Goal: Task Accomplishment & Management: Manage account settings

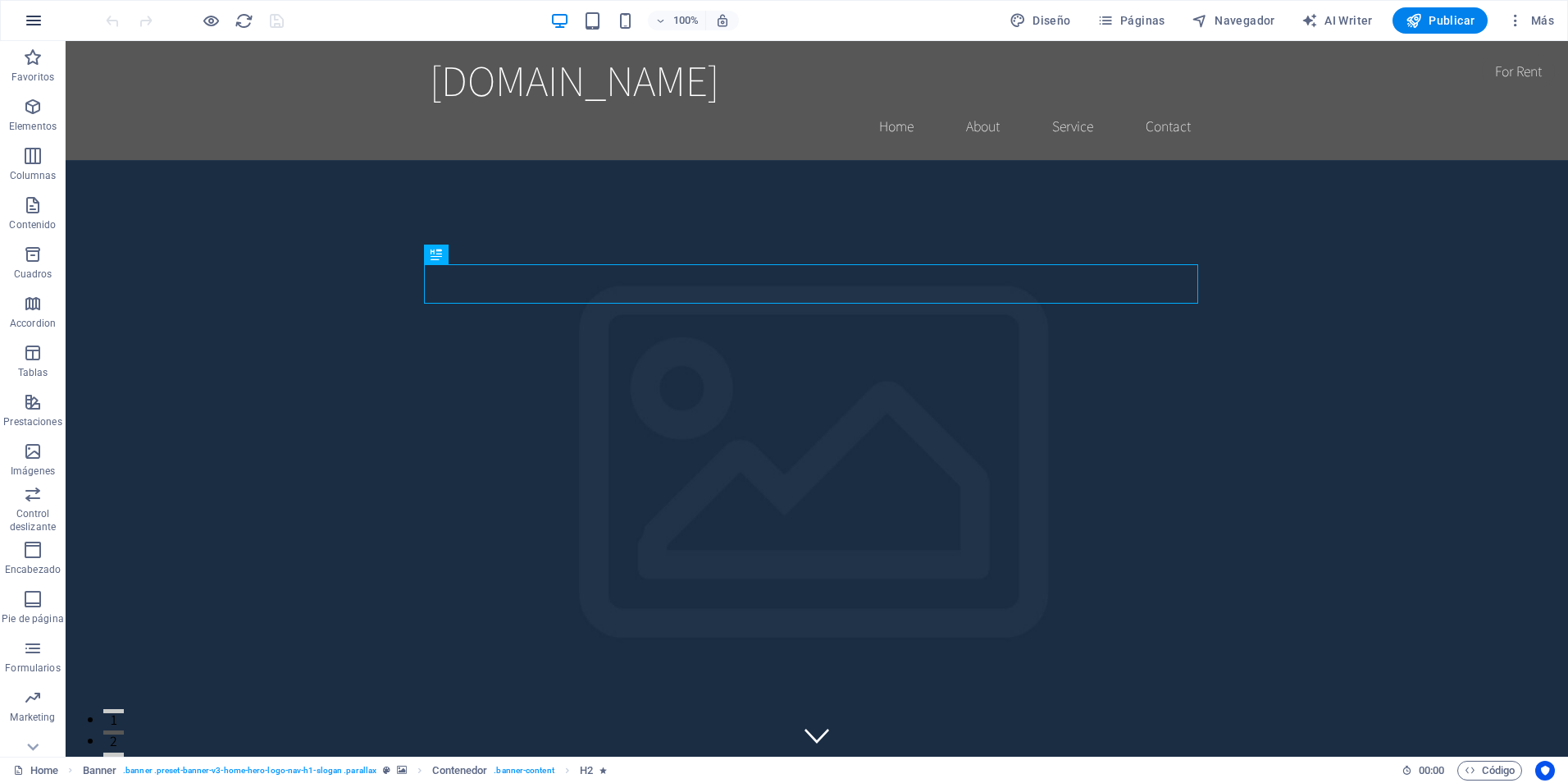
click at [23, 21] on button "button" at bounding box center [34, 21] width 39 height 39
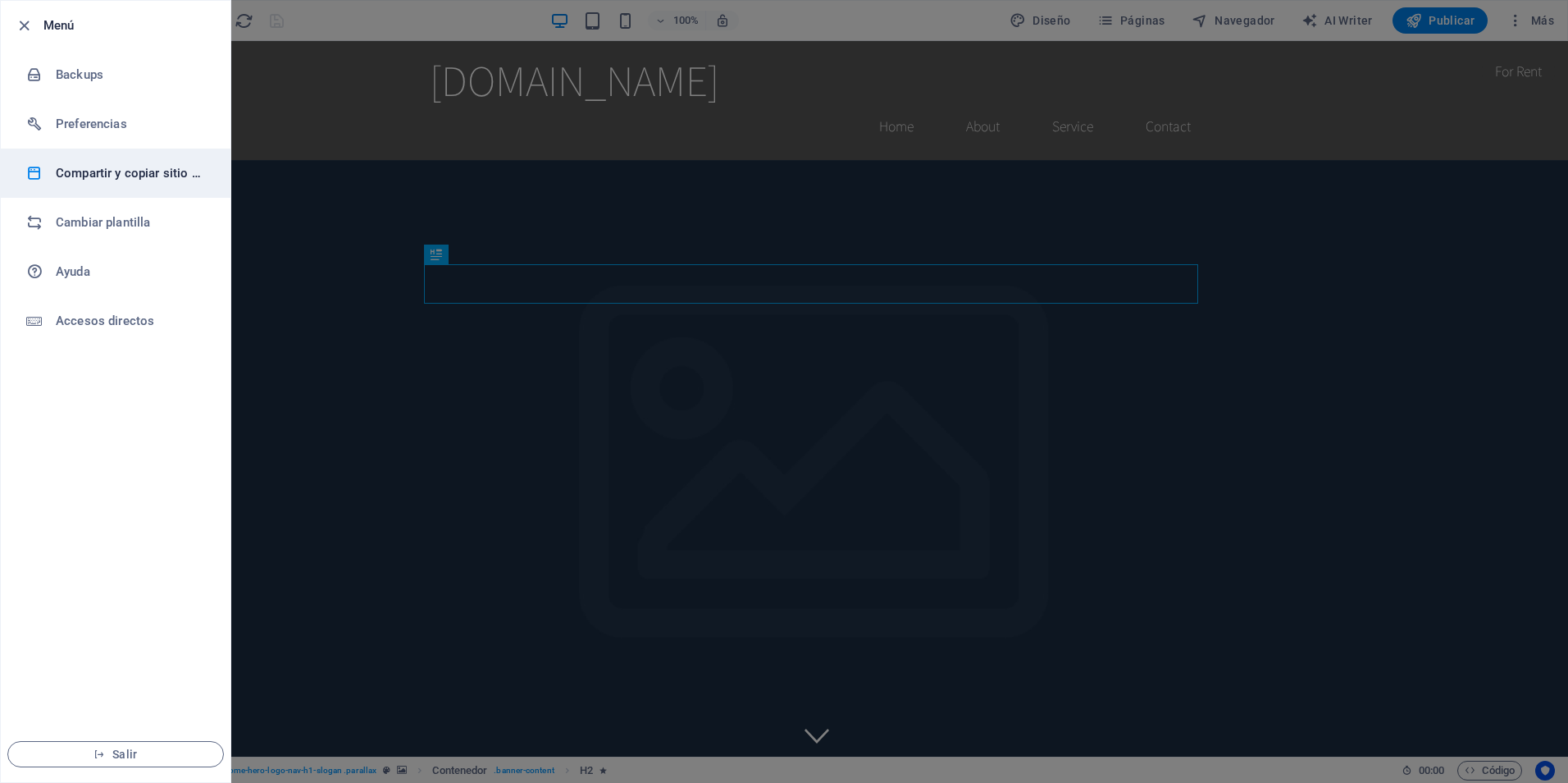
click at [140, 165] on h6 "Compartir y copiar sitio web" at bounding box center [132, 173] width 152 height 20
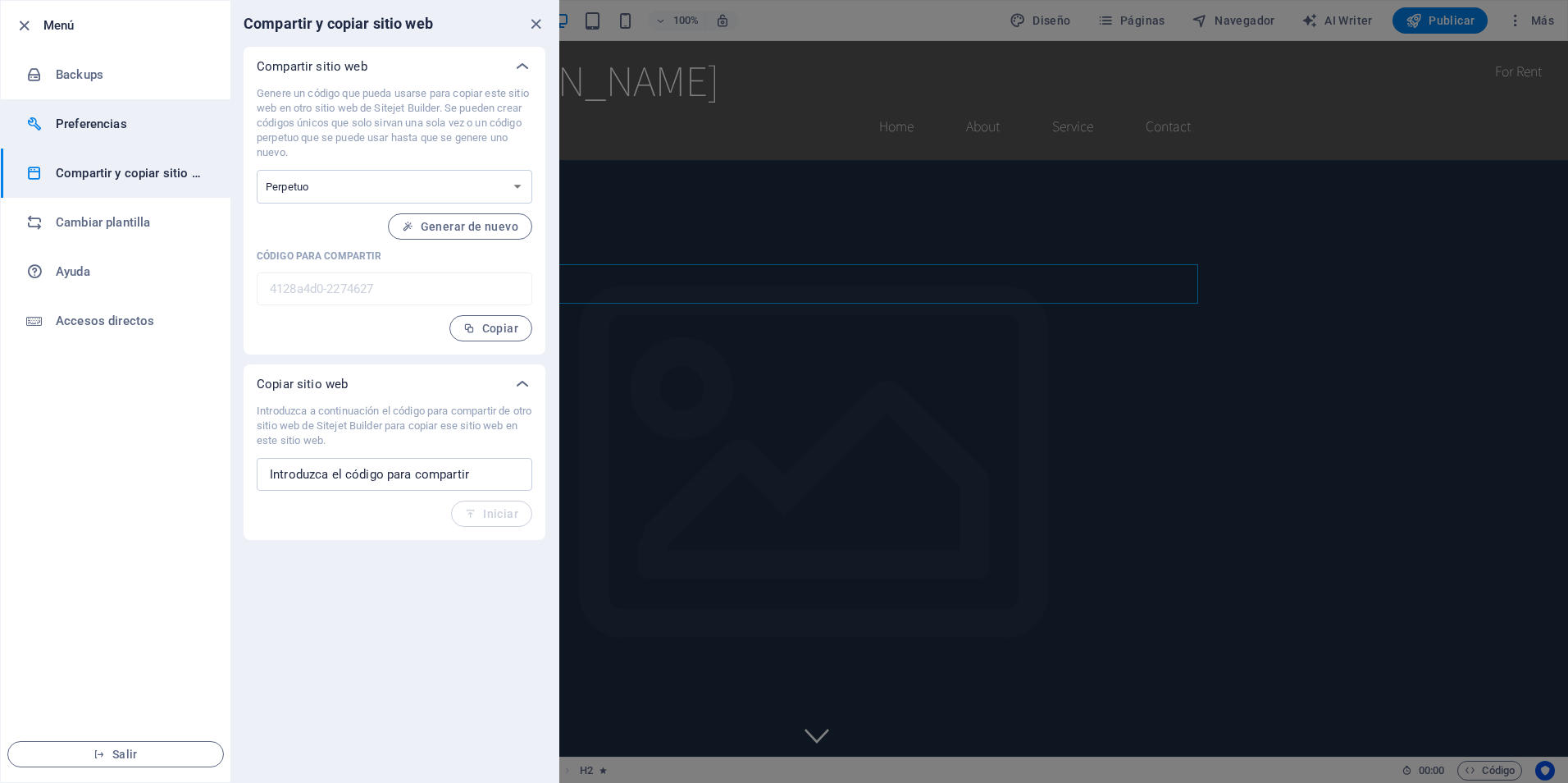
click at [140, 128] on h6 "Preferencias" at bounding box center [132, 124] width 152 height 20
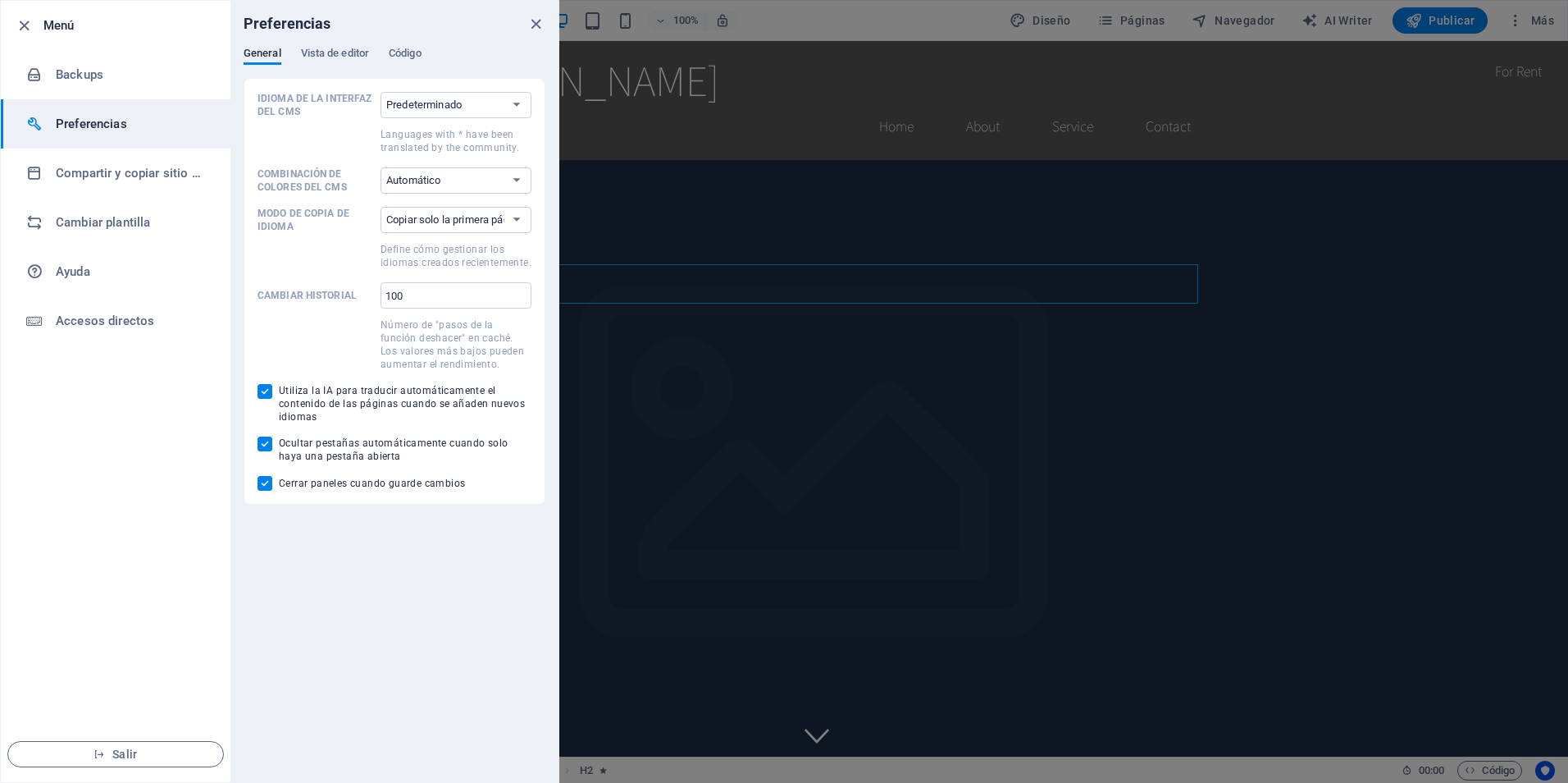
click at [324, 45] on div "Preferencias" at bounding box center [395, 24] width 328 height 46
drag, startPoint x: 324, startPoint y: 45, endPoint x: 293, endPoint y: 62, distance: 35.4
click at [291, 62] on div "General Vista de editor Código" at bounding box center [394, 62] width 302 height 31
click at [316, 58] on span "Vista de editor" at bounding box center [335, 55] width 68 height 23
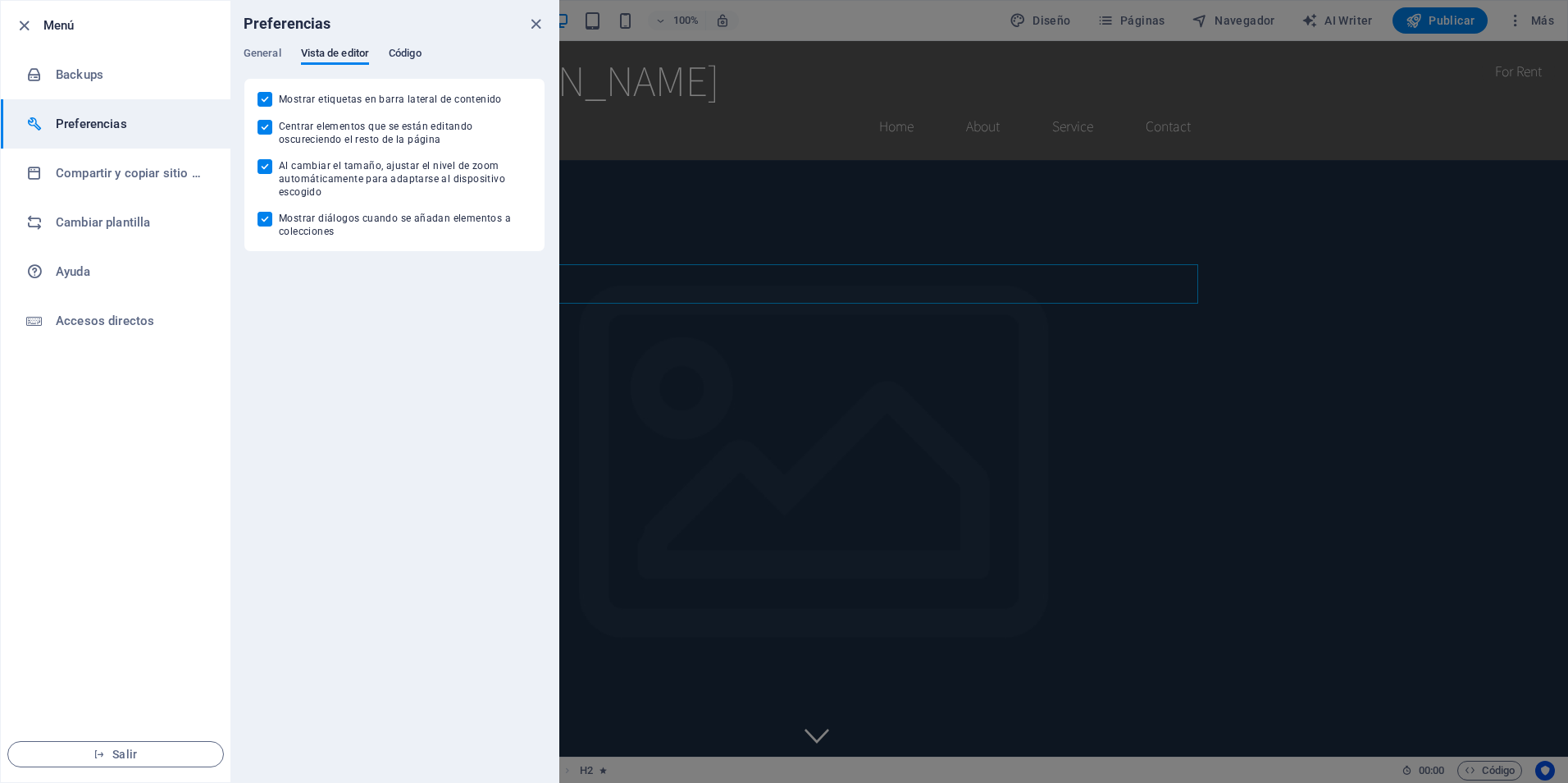
click at [416, 54] on span "Código" at bounding box center [405, 55] width 33 height 23
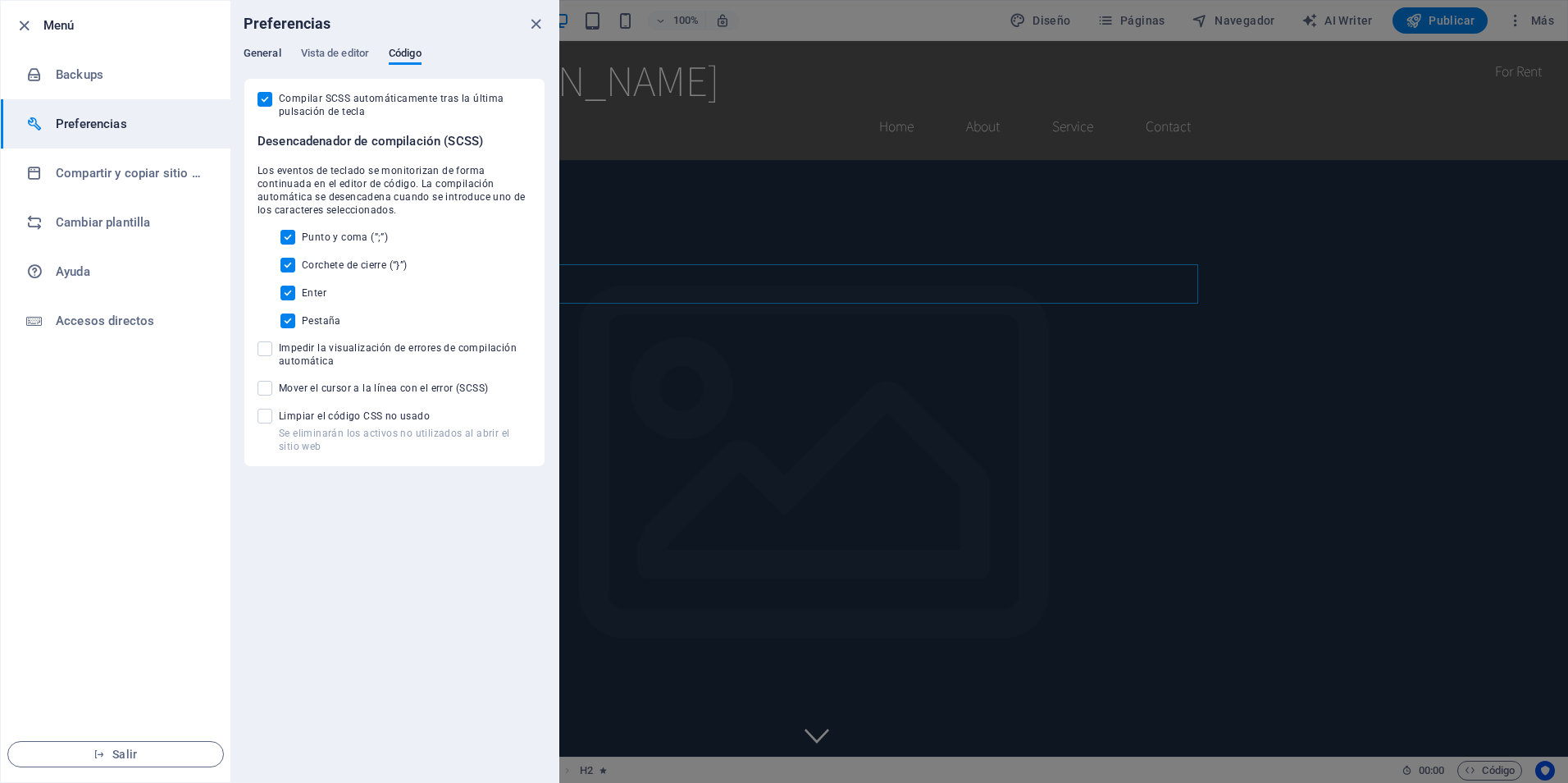
click at [259, 54] on span "General" at bounding box center [262, 55] width 37 height 23
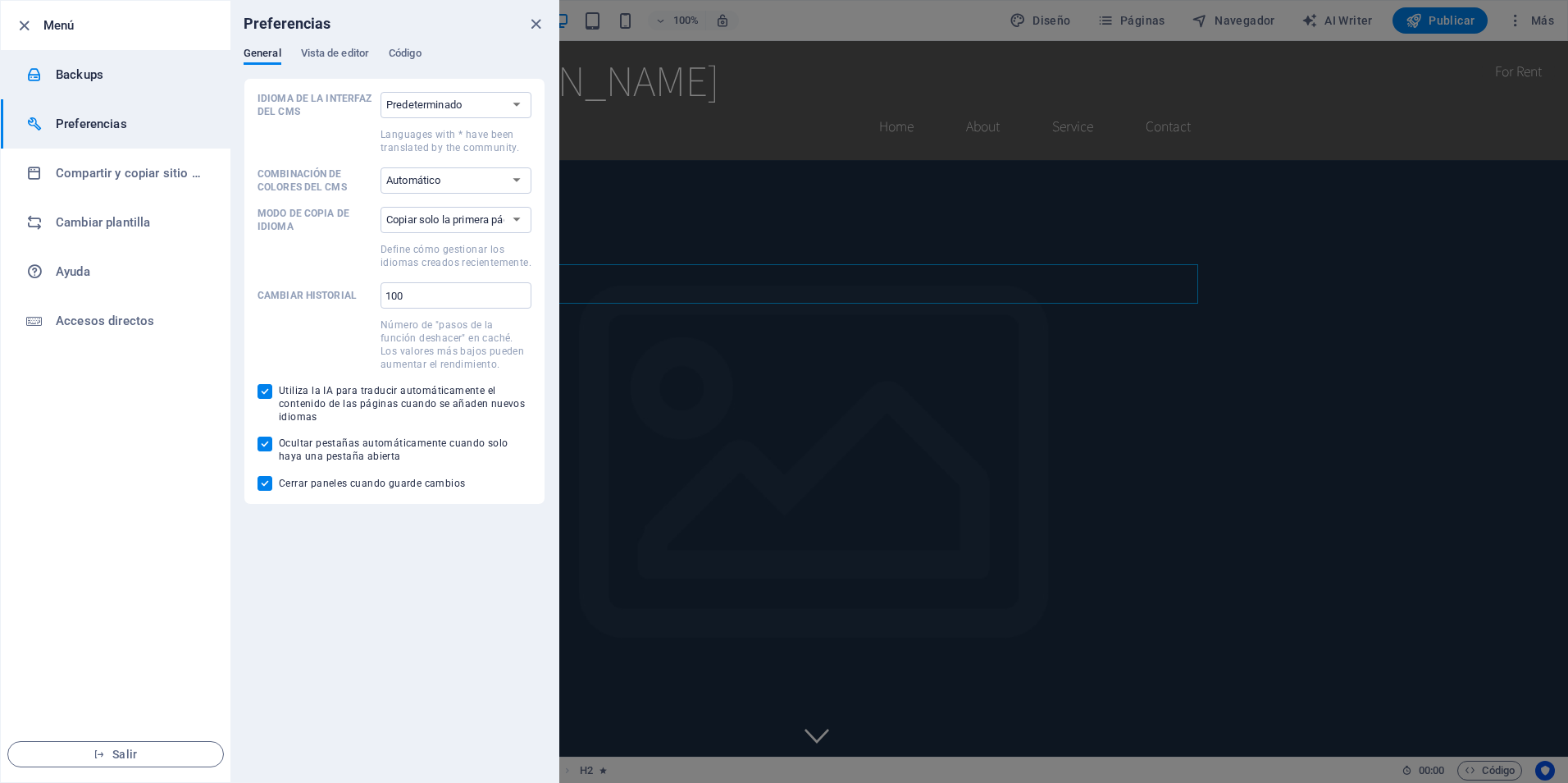
click at [58, 73] on h6 "Backups" at bounding box center [132, 75] width 152 height 20
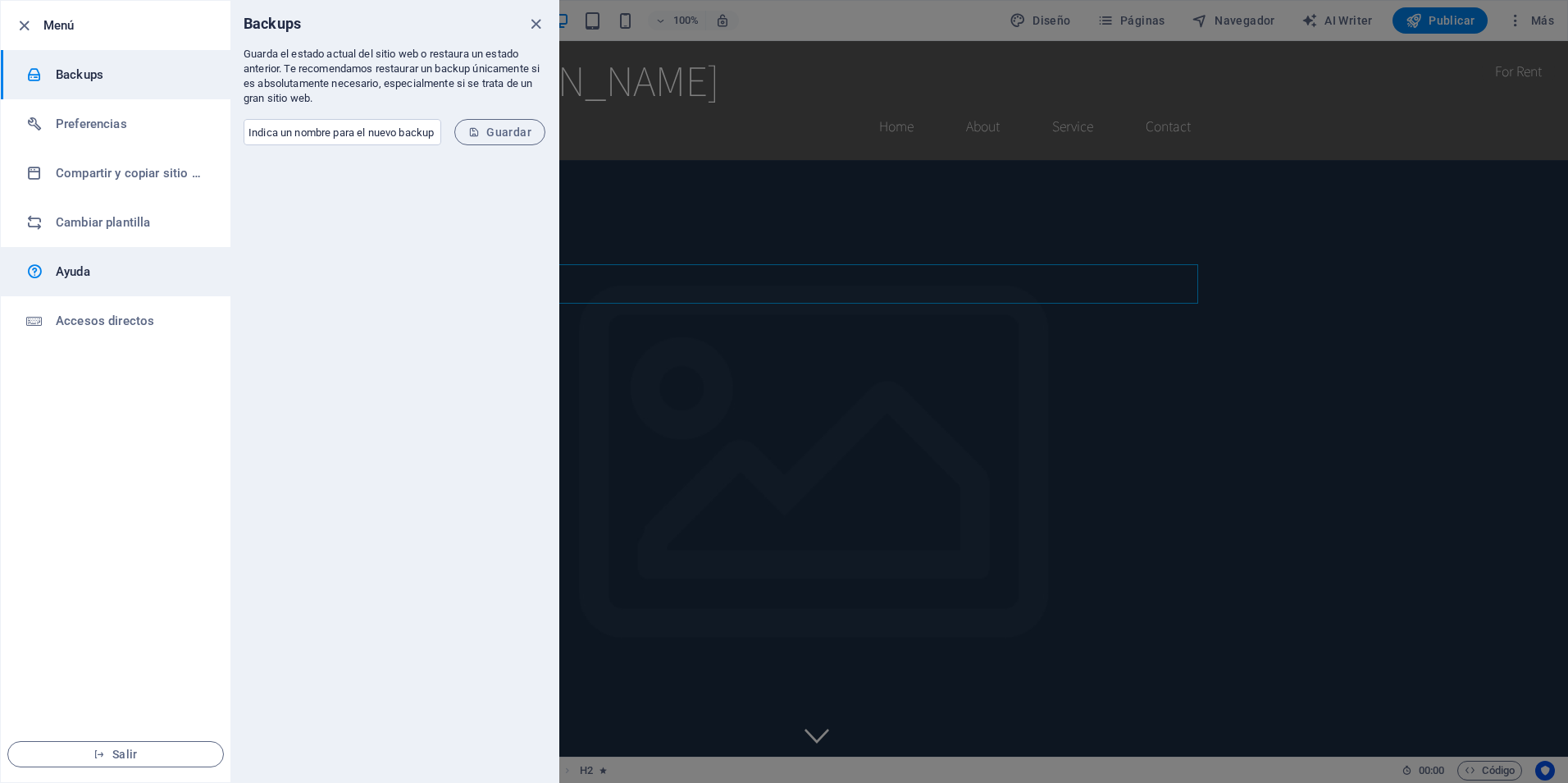
click at [85, 276] on h6 "Ayuda" at bounding box center [132, 272] width 152 height 20
click at [23, 29] on icon "button" at bounding box center [24, 25] width 19 height 19
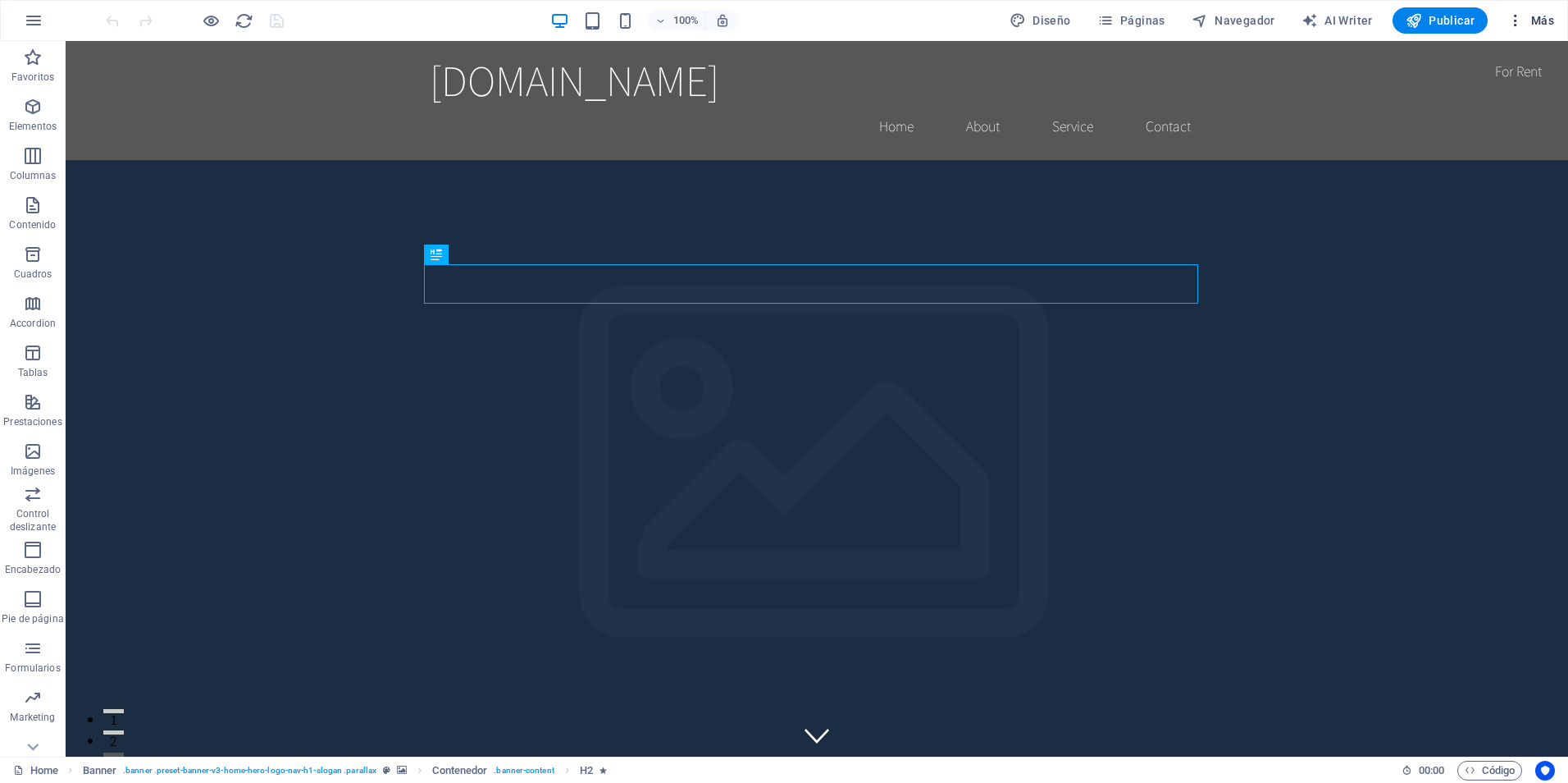
click at [1519, 20] on icon "button" at bounding box center [1515, 21] width 16 height 16
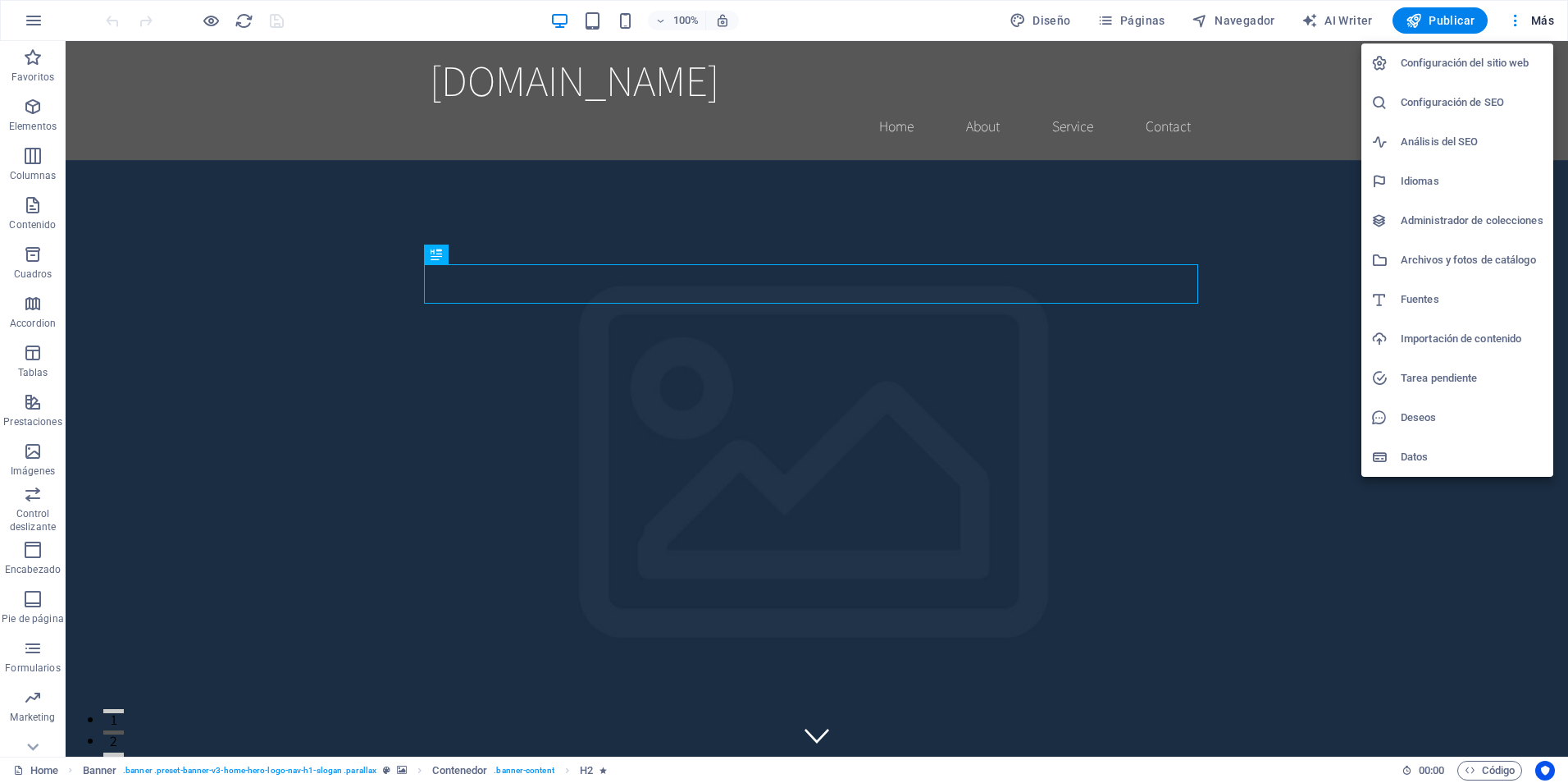
click at [1419, 447] on h6 "Datos" at bounding box center [1473, 457] width 143 height 20
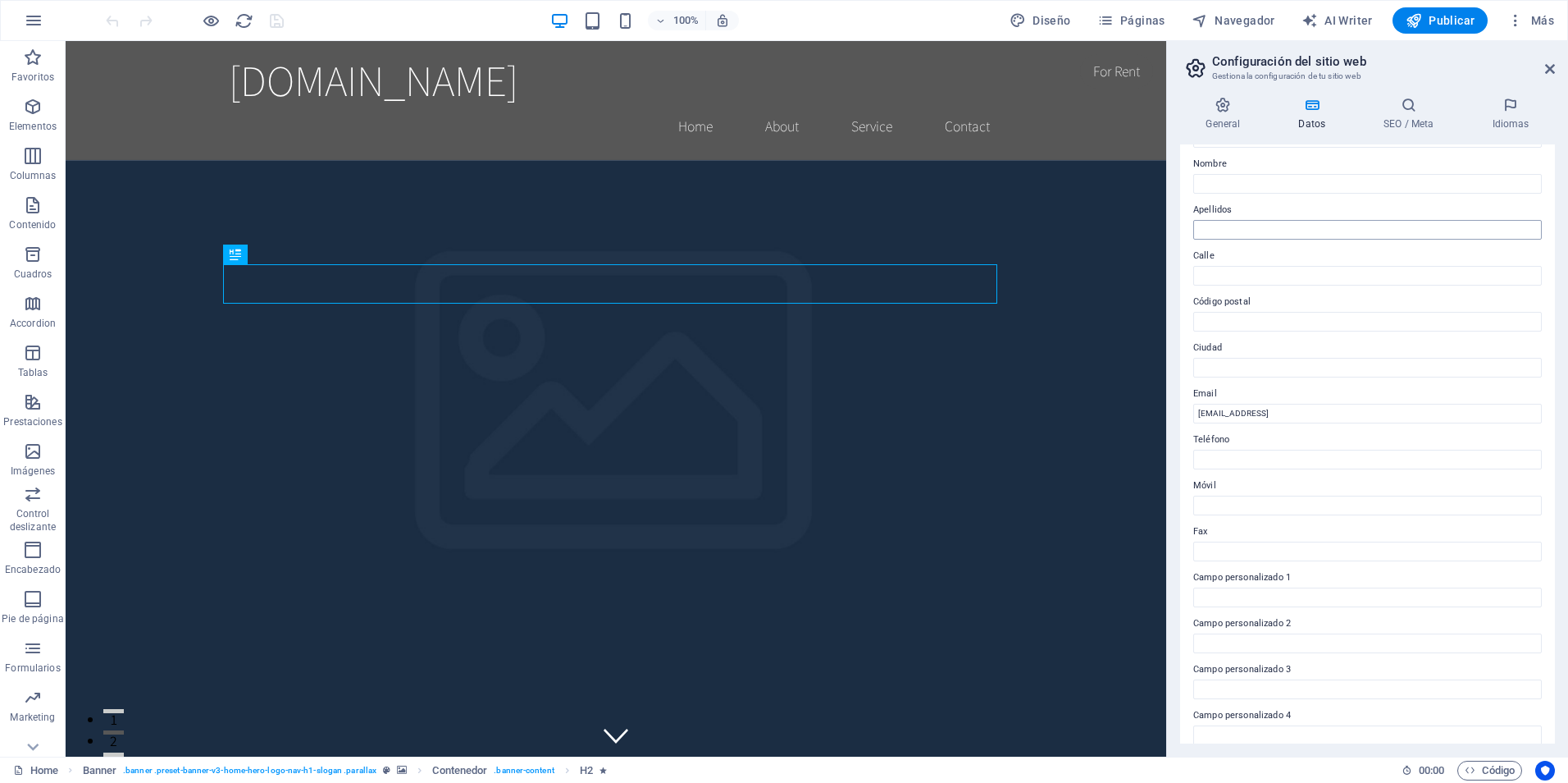
scroll to position [164, 0]
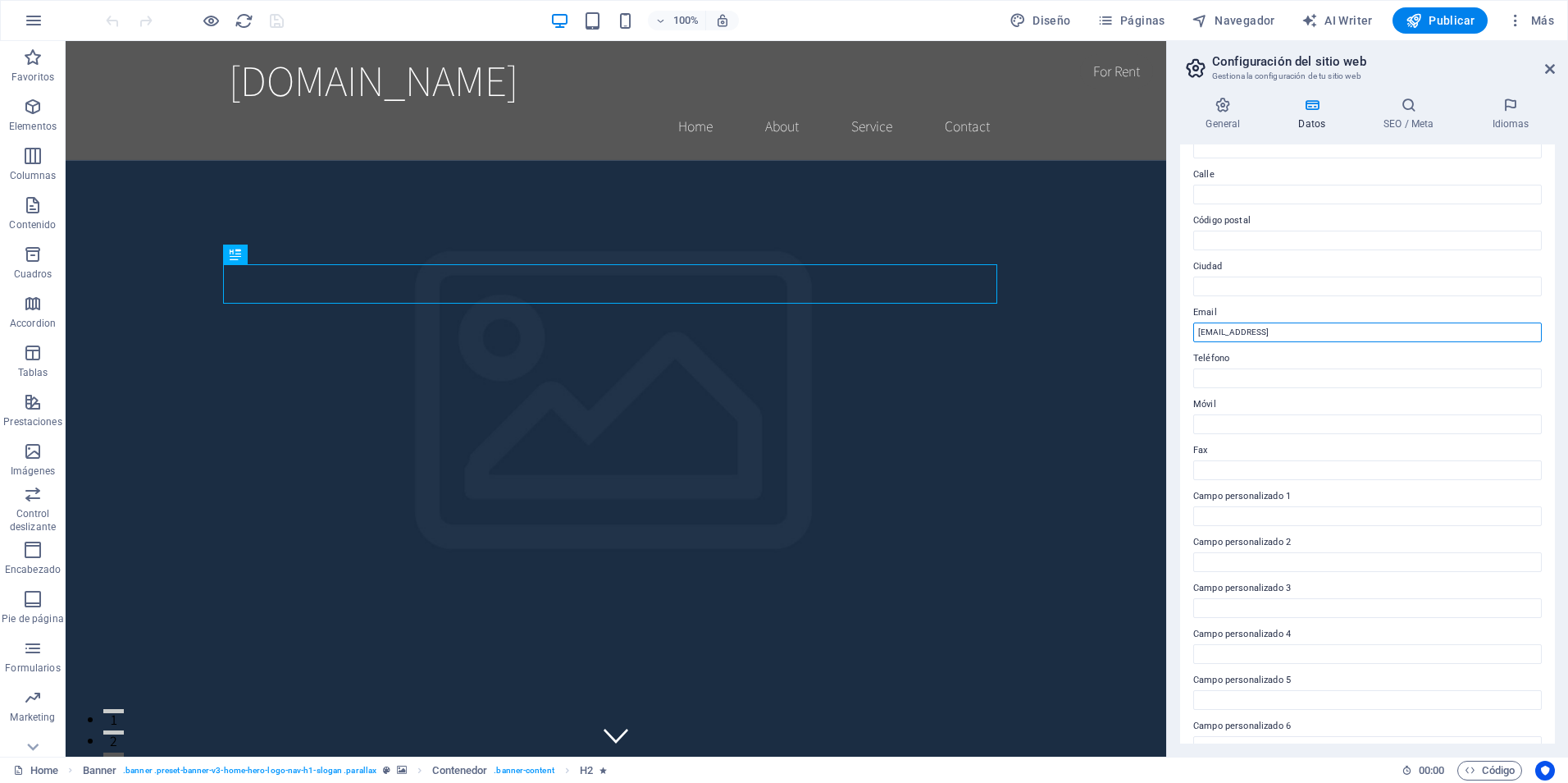
drag, startPoint x: 1494, startPoint y: 376, endPoint x: 1127, endPoint y: 335, distance: 369.3
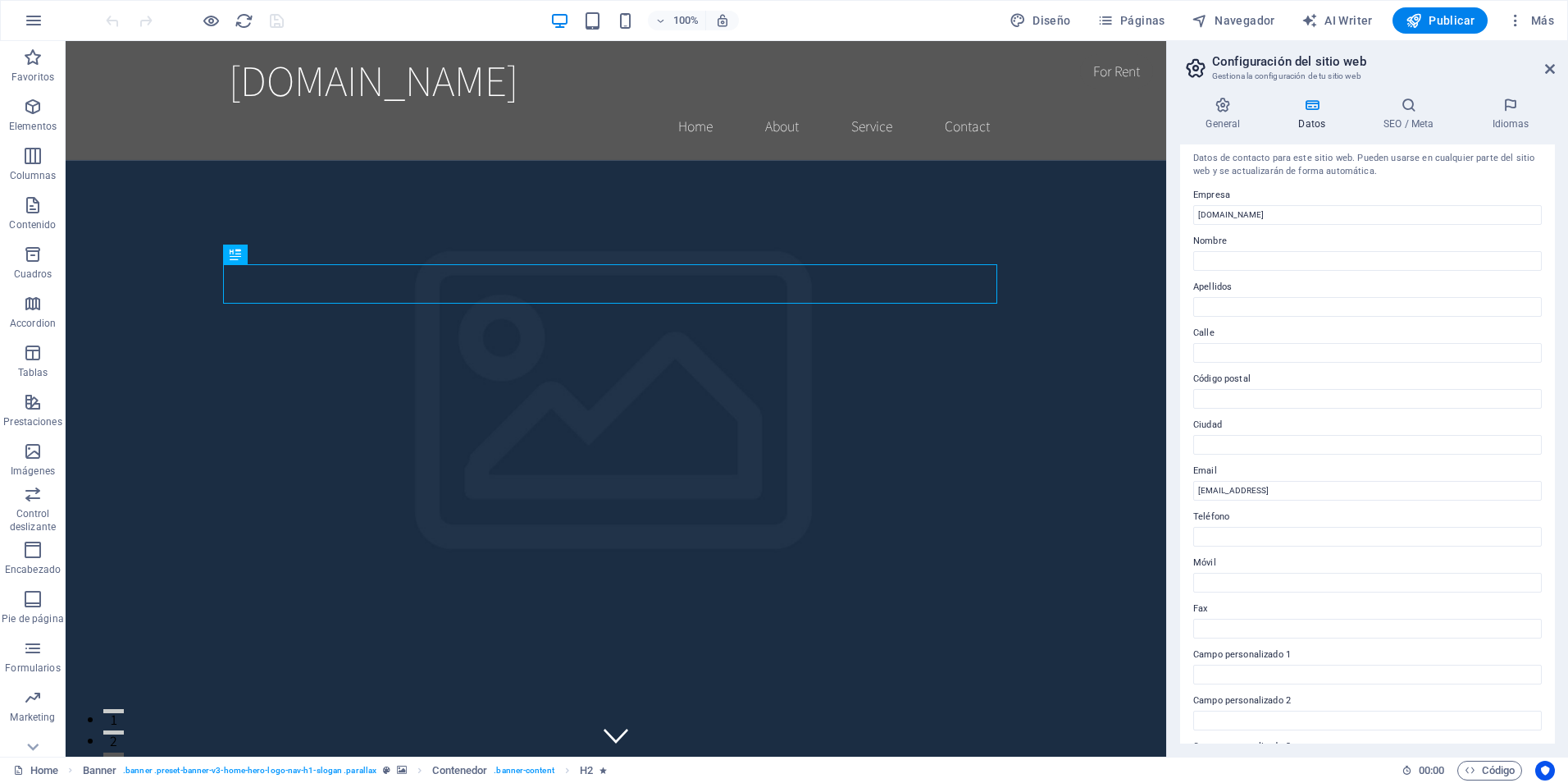
scroll to position [0, 0]
click at [1225, 102] on icon at bounding box center [1223, 105] width 86 height 16
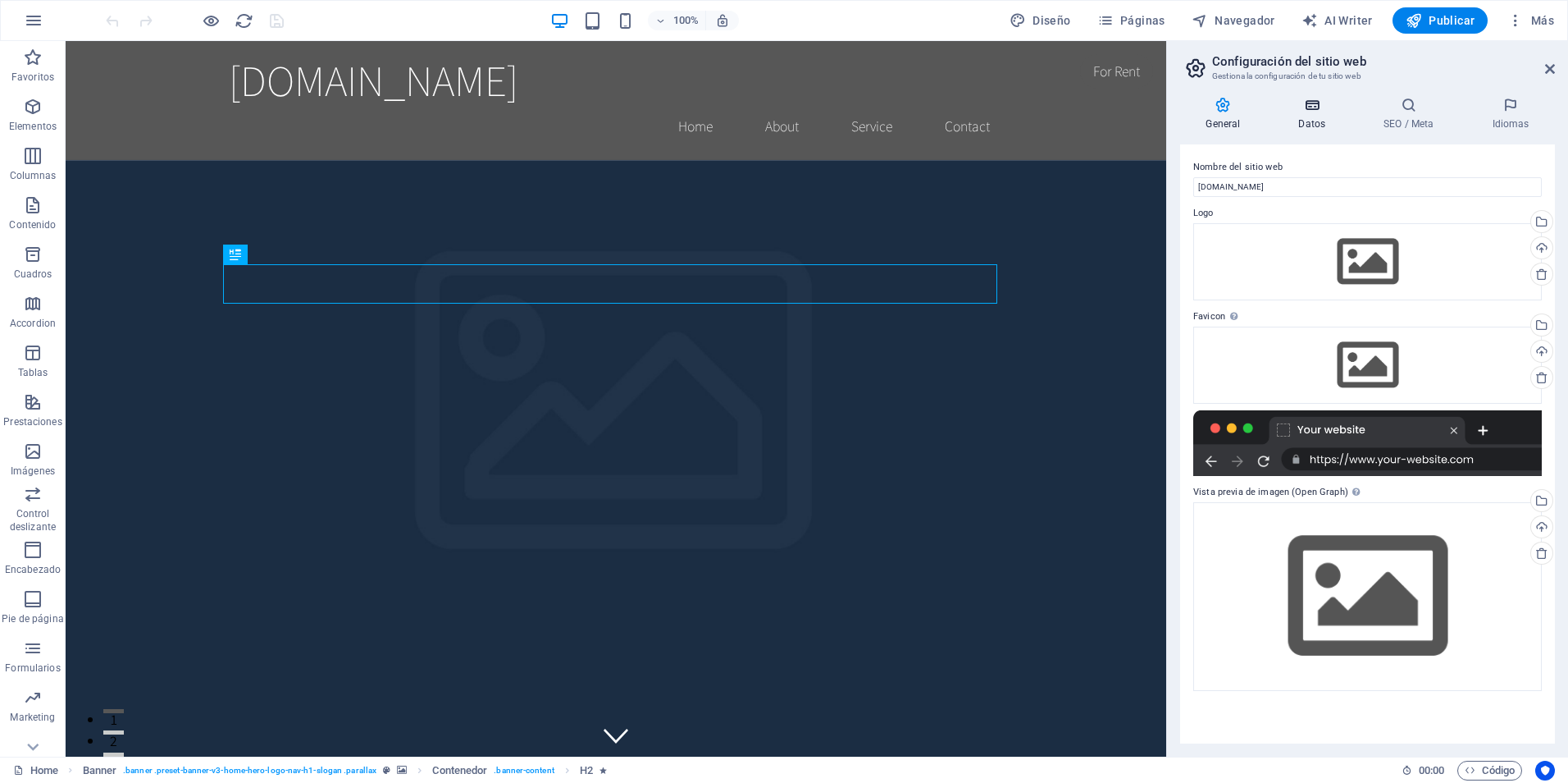
click at [1346, 98] on icon at bounding box center [1312, 105] width 78 height 16
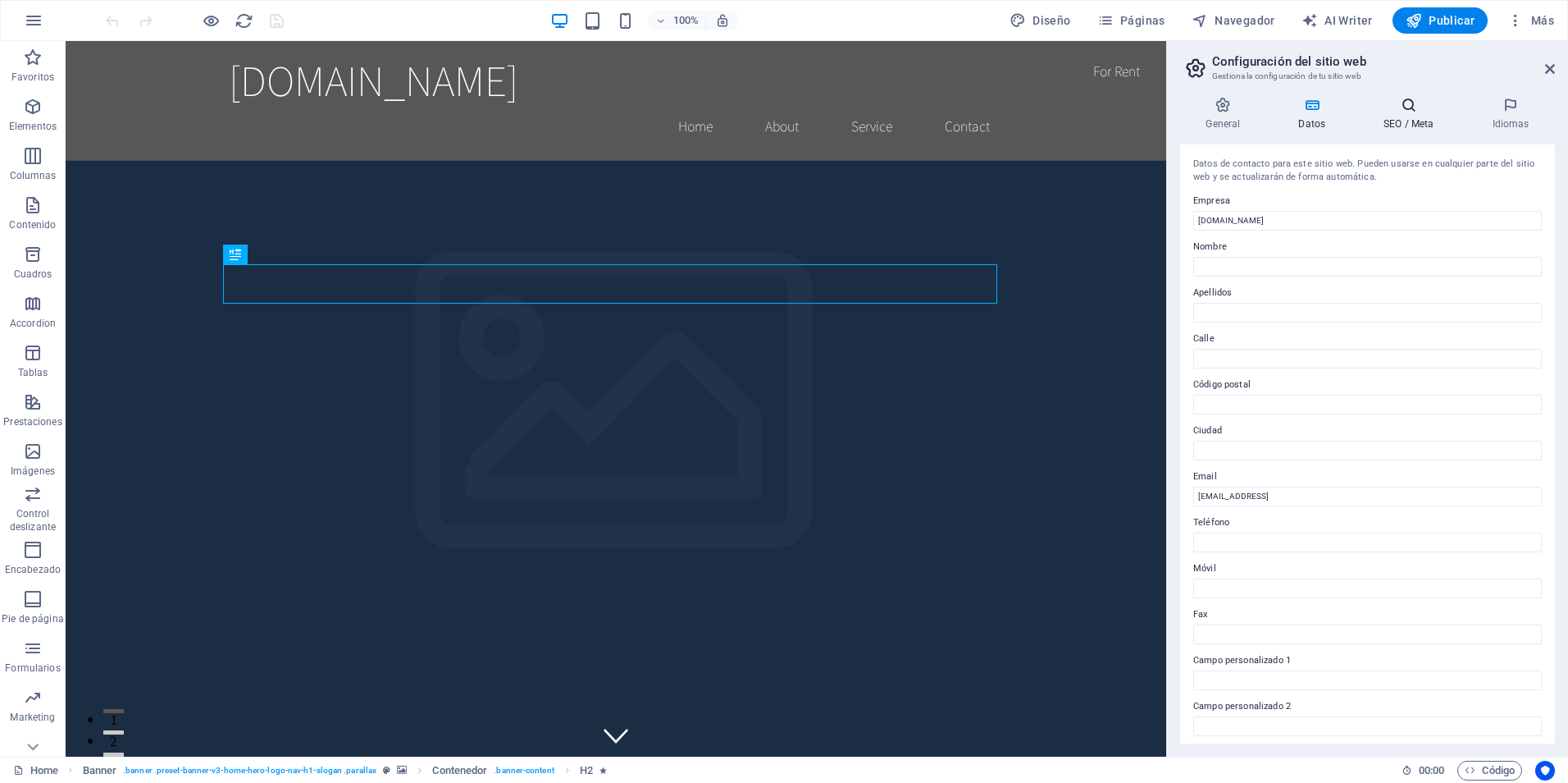
click at [1399, 109] on icon at bounding box center [1409, 105] width 102 height 16
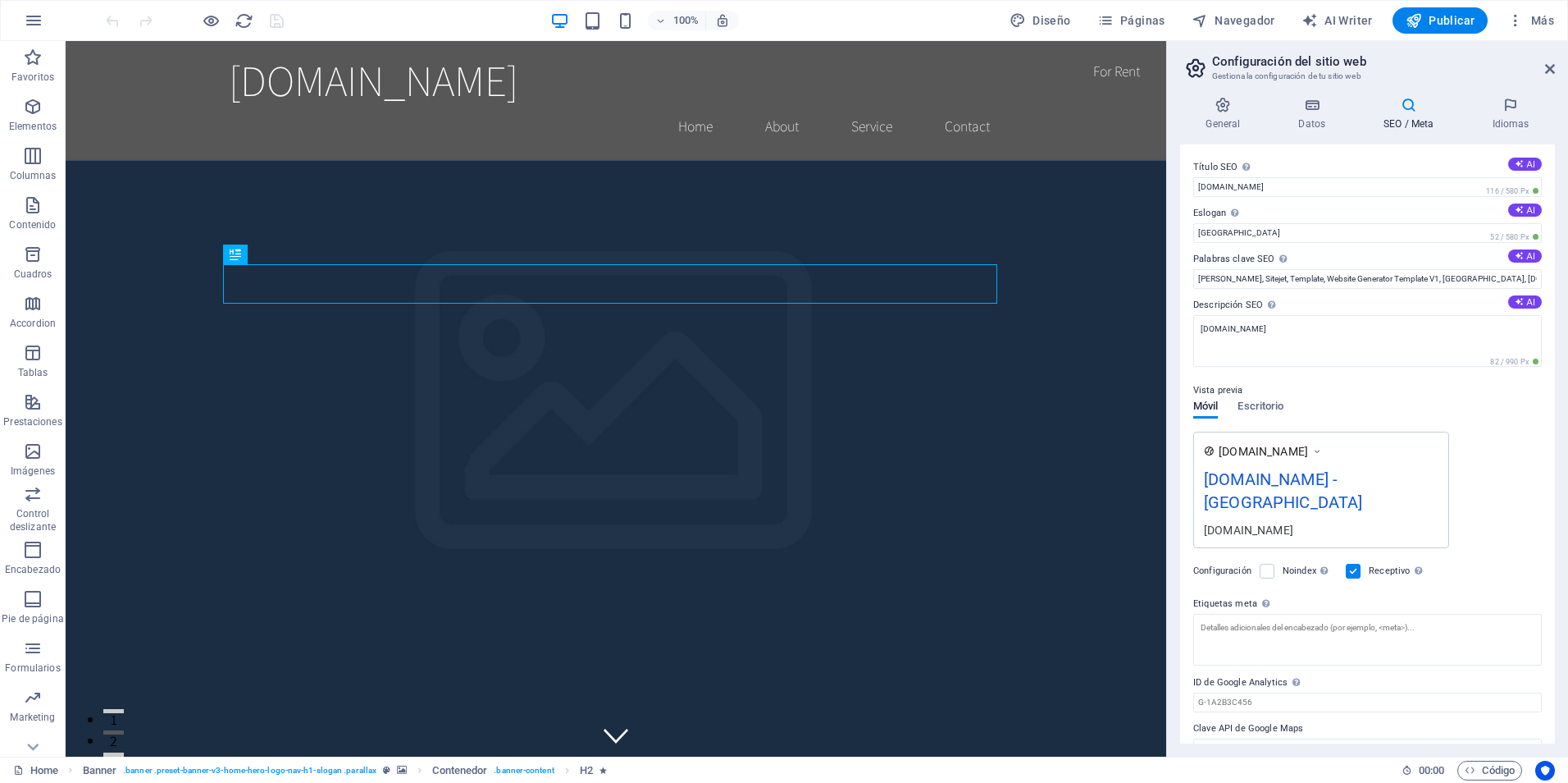
scroll to position [5, 0]
click at [1499, 120] on h4 "Idiomas" at bounding box center [1510, 114] width 88 height 35
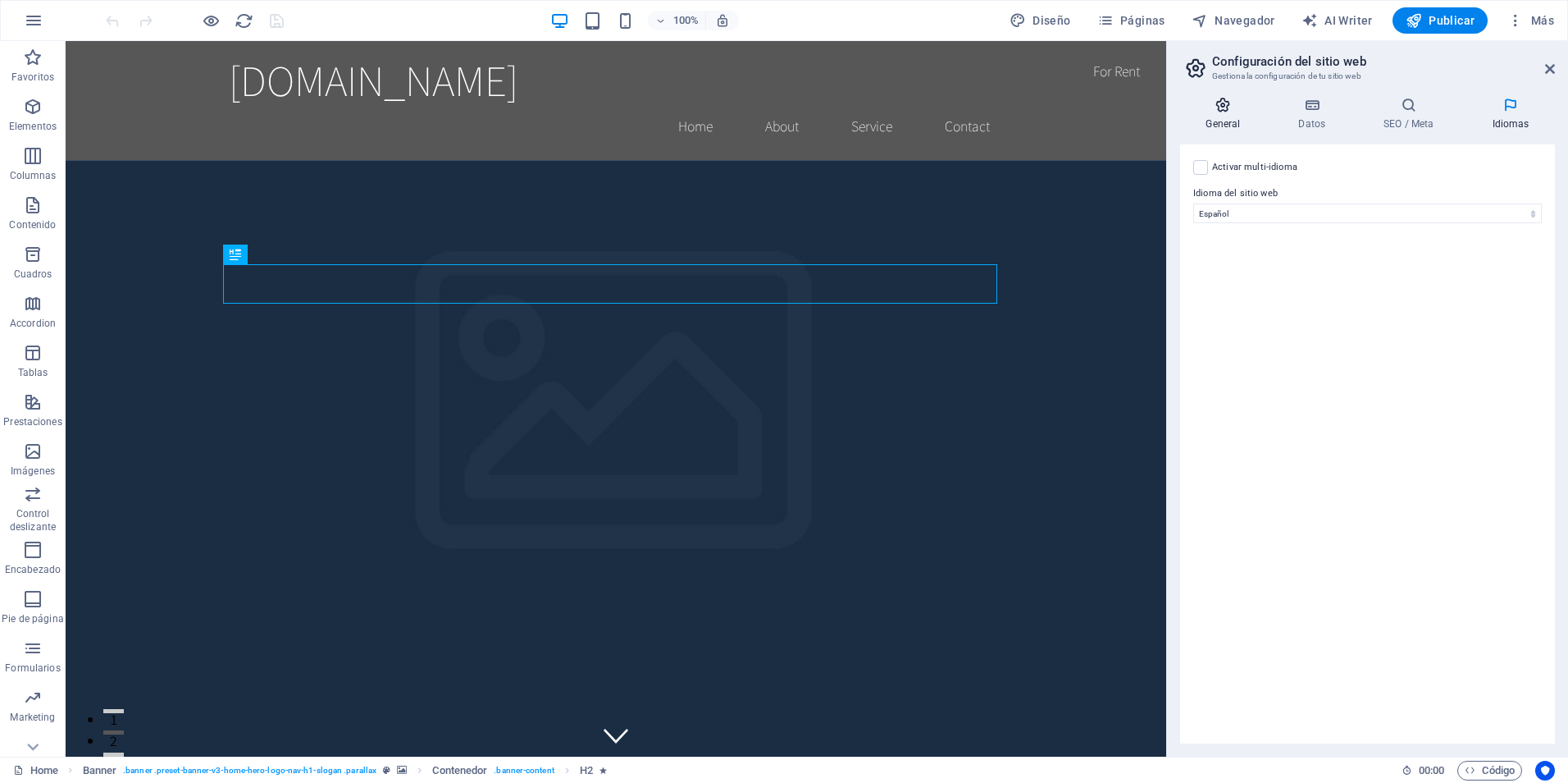
click at [1219, 107] on icon at bounding box center [1223, 105] width 86 height 16
